Goal: Navigation & Orientation: Find specific page/section

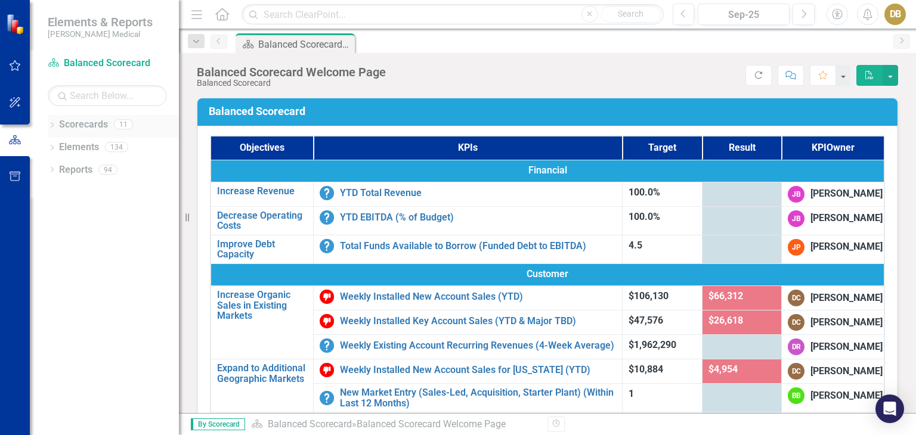
click at [53, 125] on icon "Dropdown" at bounding box center [52, 126] width 8 height 7
click at [60, 168] on icon "Dropdown" at bounding box center [58, 169] width 9 height 7
click at [70, 190] on icon "Dropdown" at bounding box center [70, 191] width 9 height 7
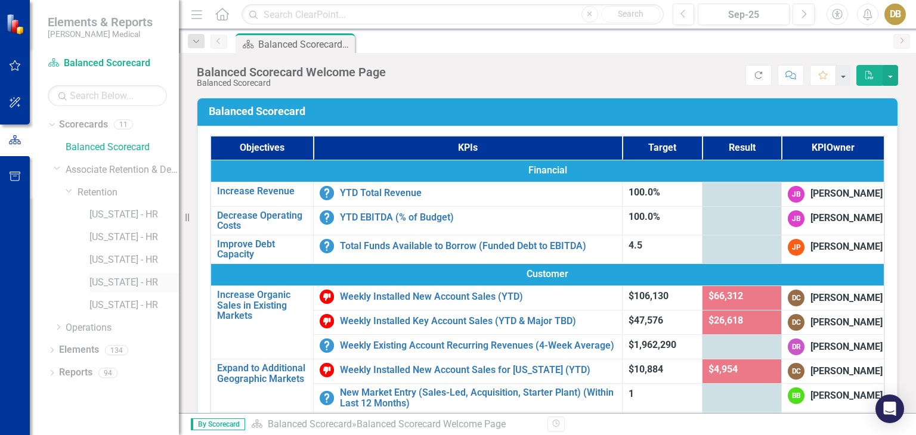
click at [110, 285] on link "[US_STATE] - HR" at bounding box center [133, 283] width 89 height 14
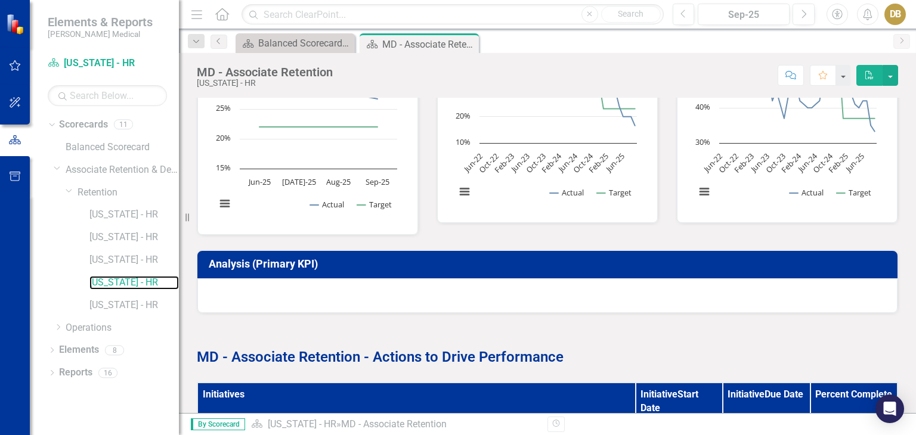
scroll to position [308, 0]
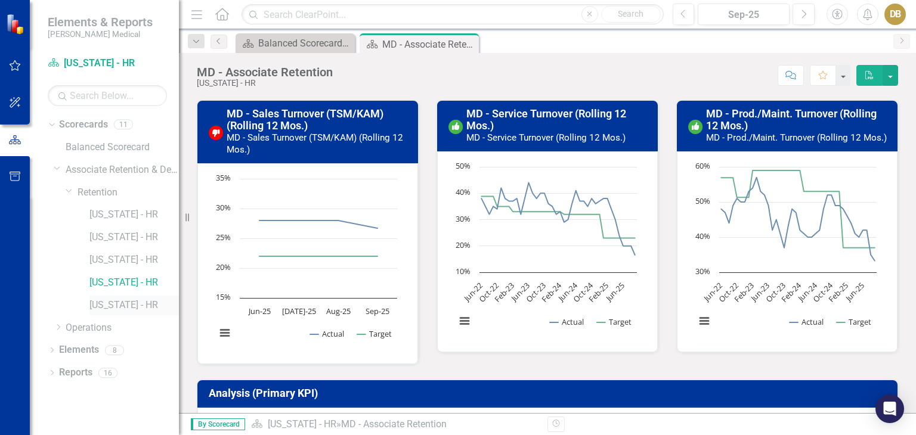
click at [101, 303] on link "[US_STATE] - HR" at bounding box center [133, 306] width 89 height 14
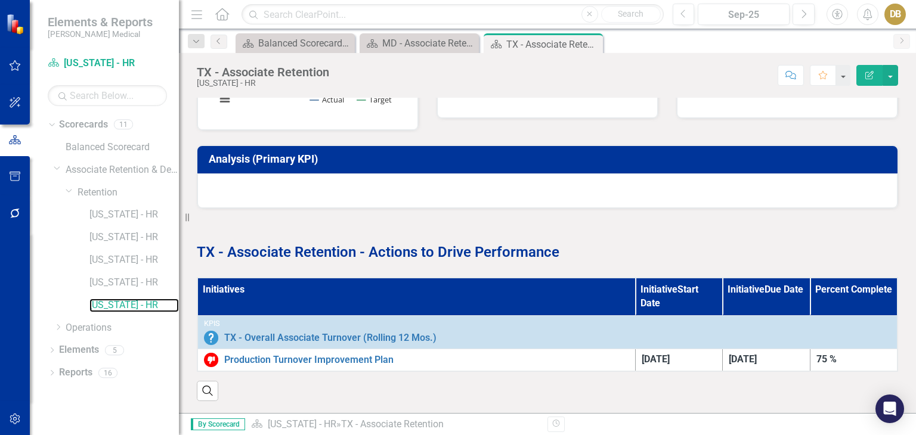
scroll to position [546, 0]
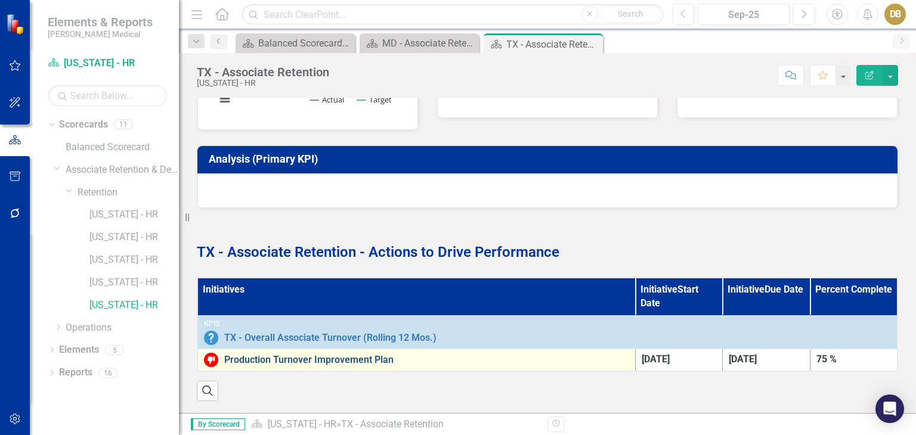
click at [269, 355] on link "Production Turnover Improvement Plan" at bounding box center [426, 360] width 405 height 11
